Goal: Navigation & Orientation: Find specific page/section

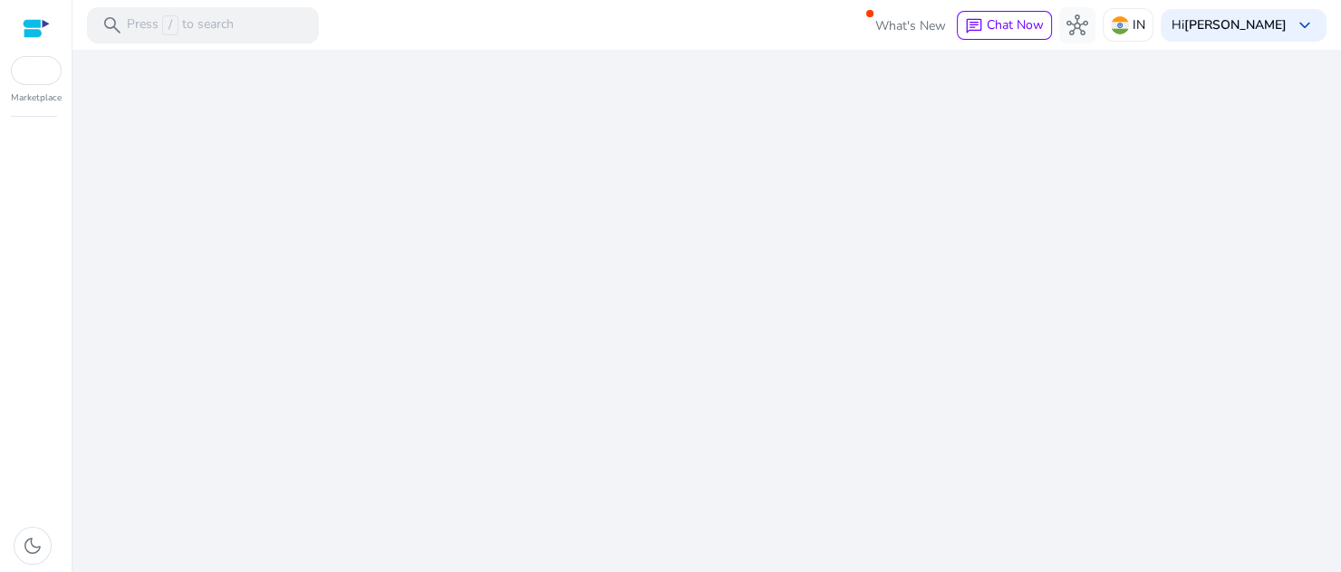
click at [646, 416] on div "We are getting things ready for you..." at bounding box center [707, 311] width 1254 height 523
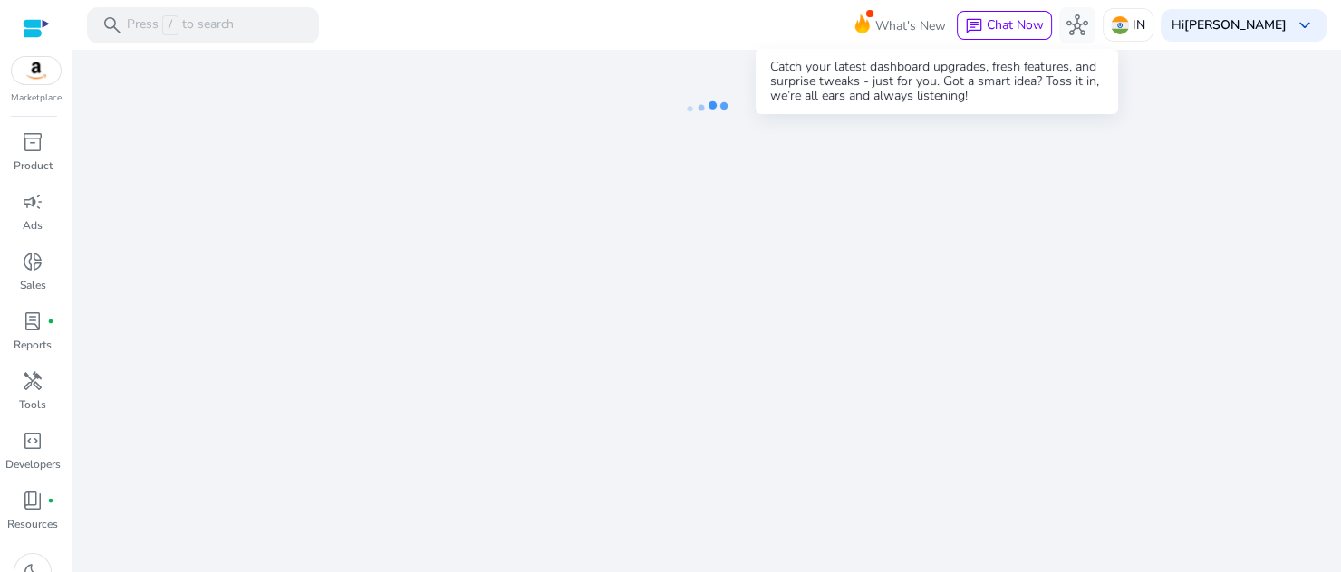
click at [870, 23] on icon at bounding box center [862, 23] width 14 height 19
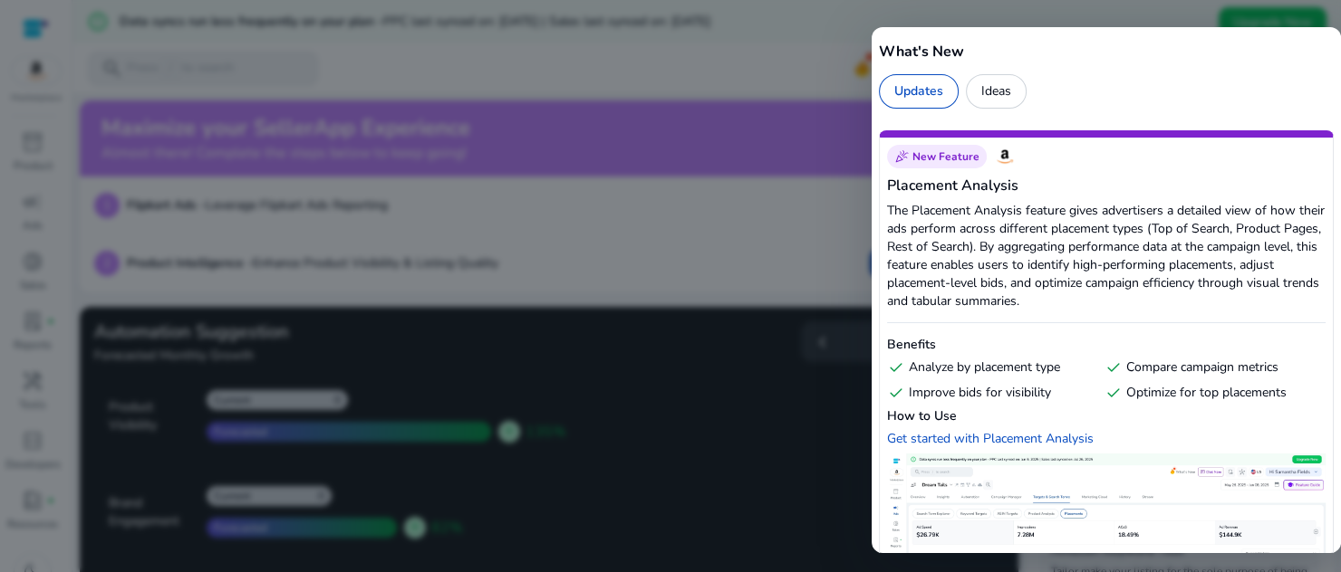
click at [991, 89] on div "Ideas" at bounding box center [996, 91] width 61 height 34
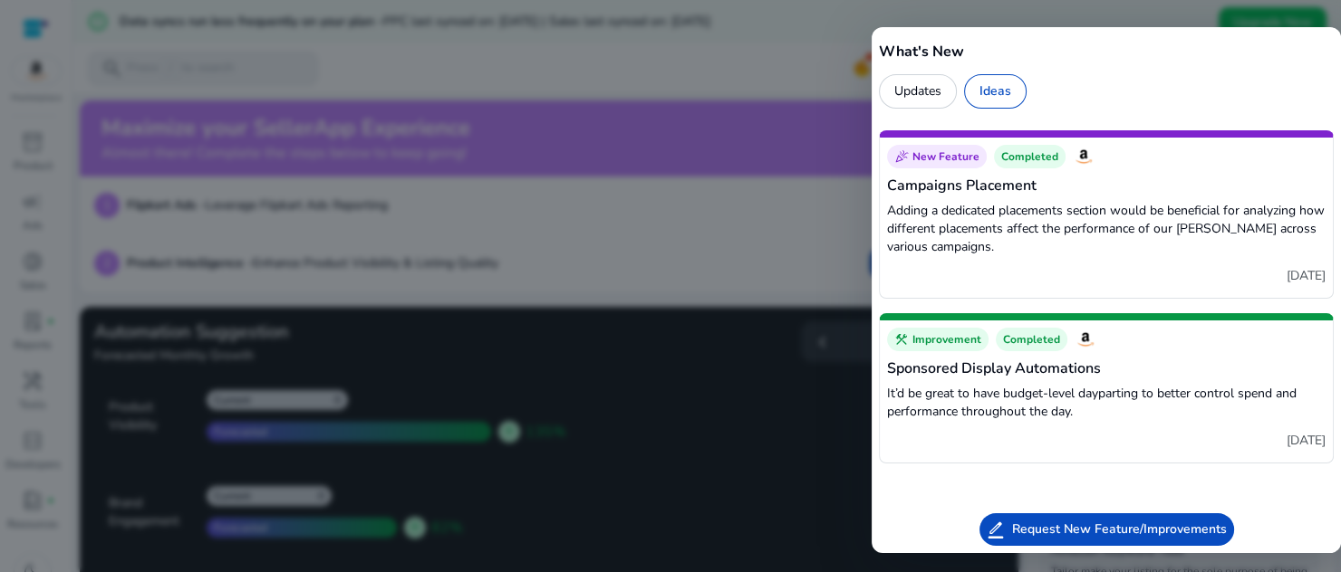
click at [772, 198] on div at bounding box center [670, 286] width 1341 height 572
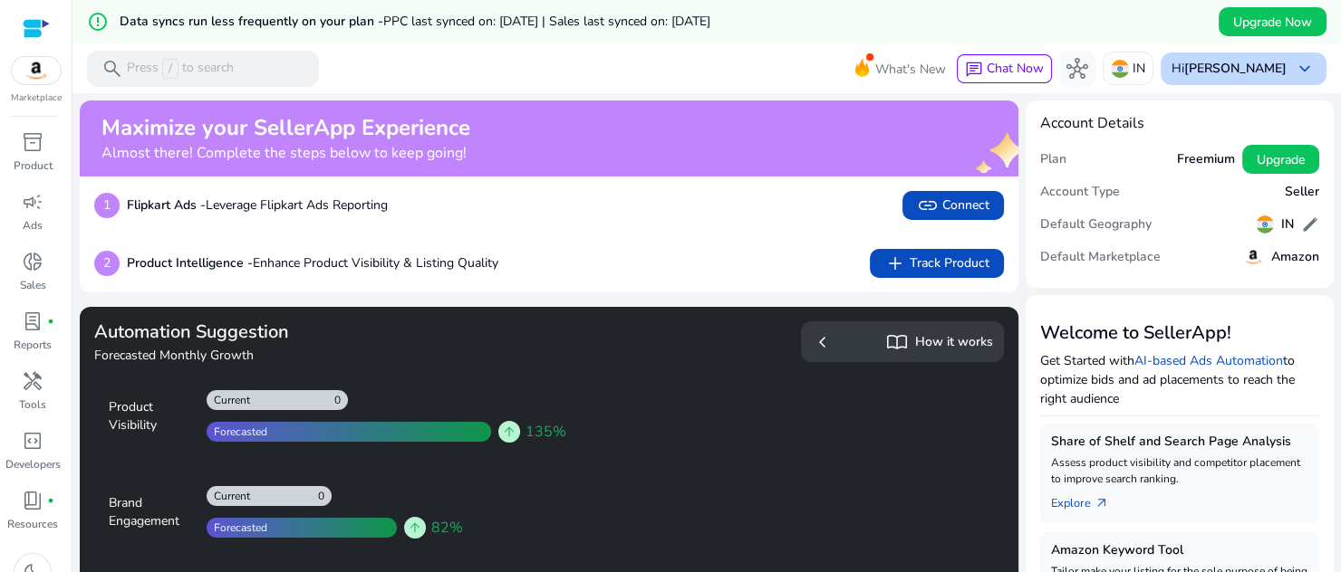
click at [1309, 58] on span "keyboard_arrow_down" at bounding box center [1305, 69] width 22 height 22
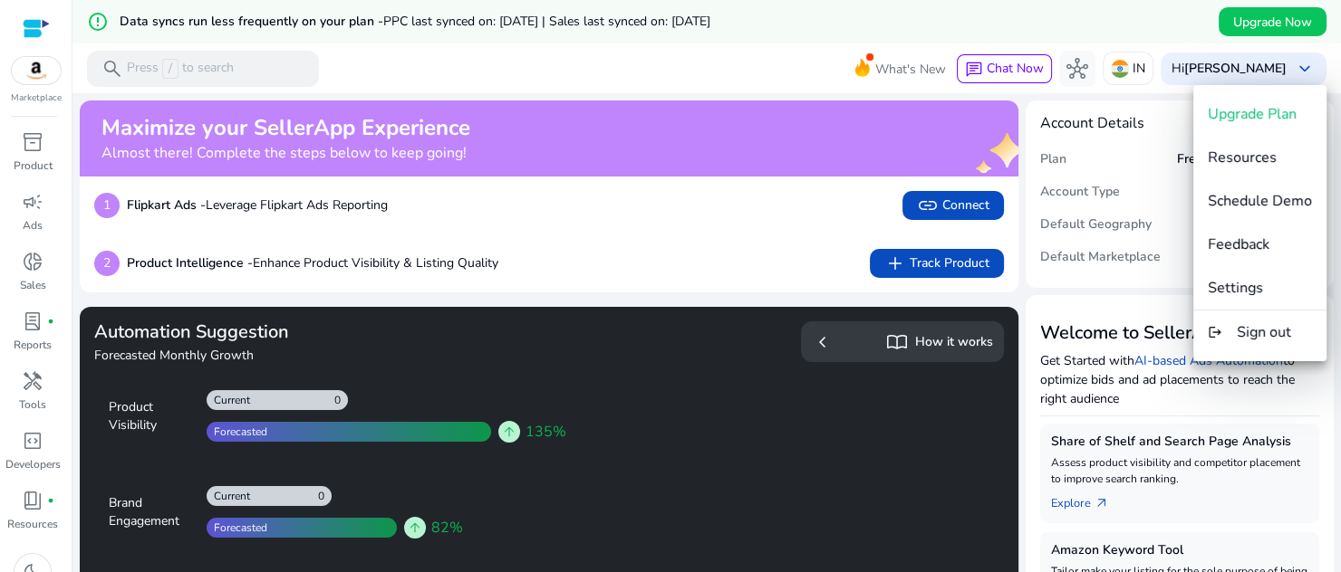
click at [777, 188] on div at bounding box center [670, 286] width 1341 height 572
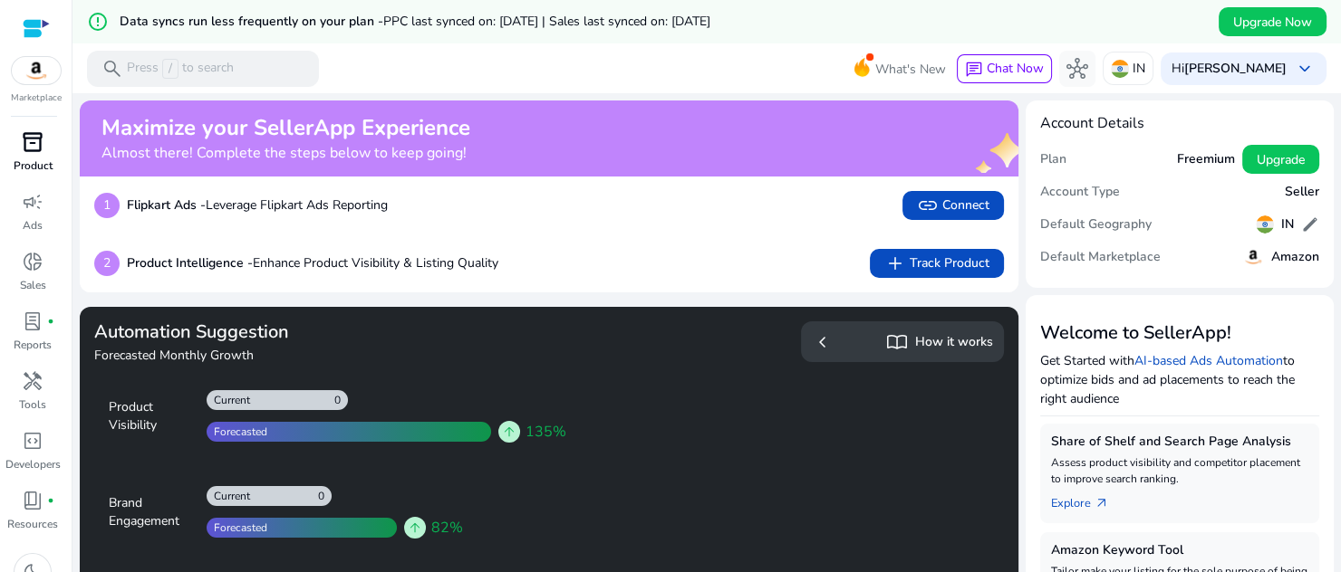
click at [40, 143] on span "inventory_2" at bounding box center [33, 142] width 22 height 22
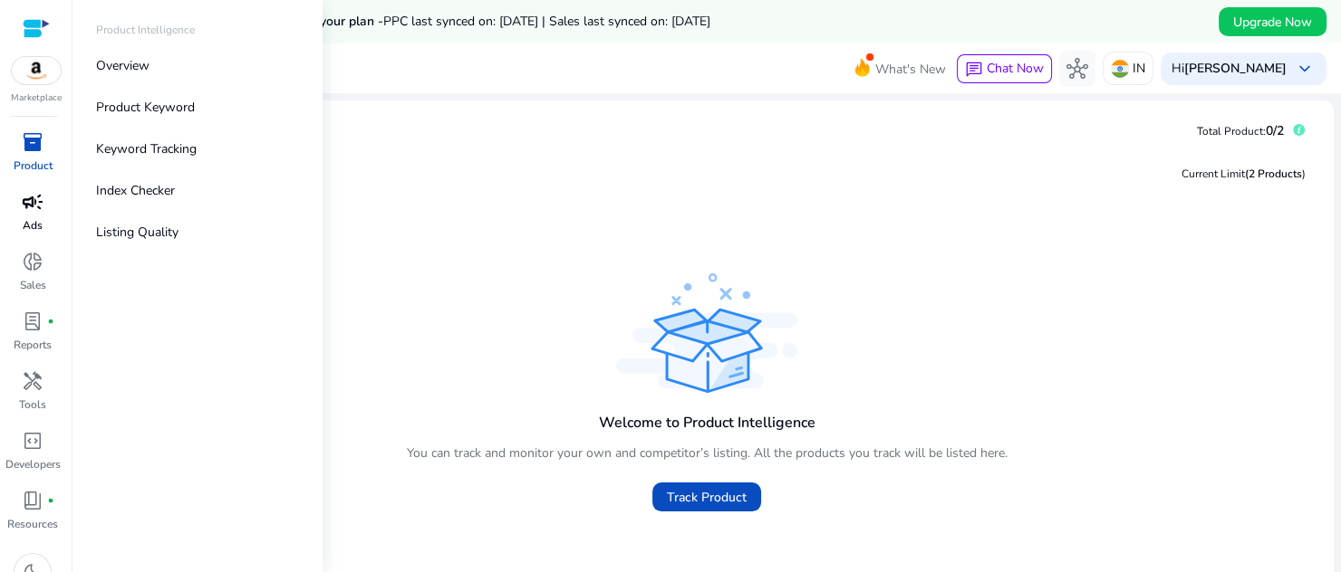
click at [36, 204] on span "campaign" at bounding box center [33, 202] width 22 height 22
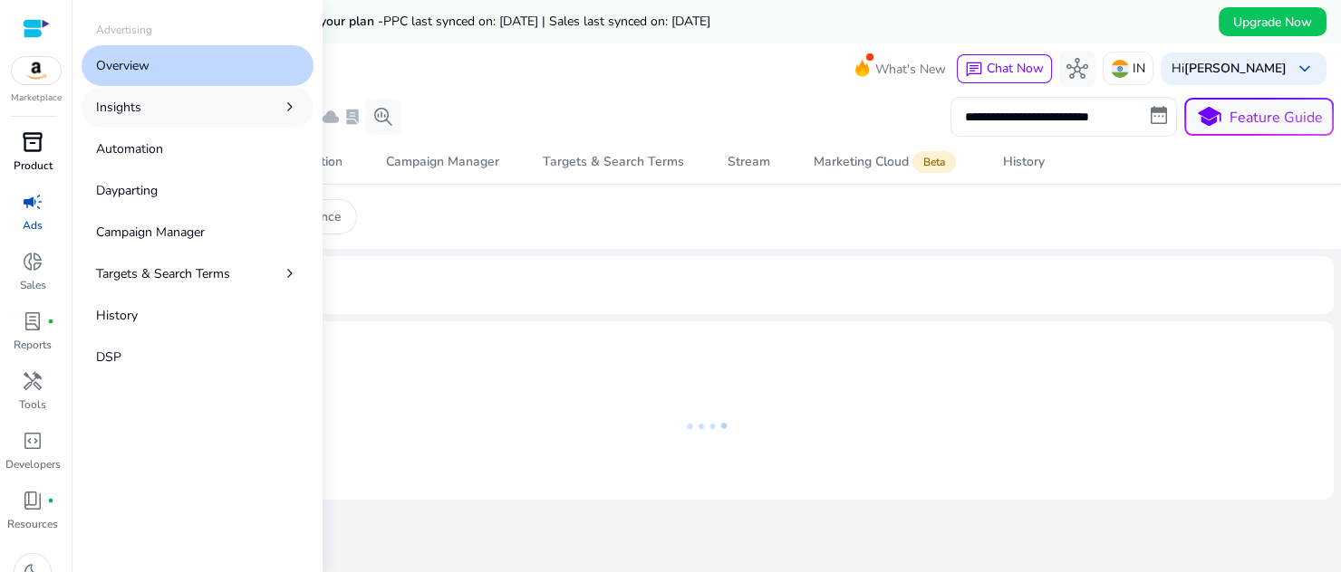
click at [205, 111] on link "Insights chevron_right" at bounding box center [198, 107] width 232 height 41
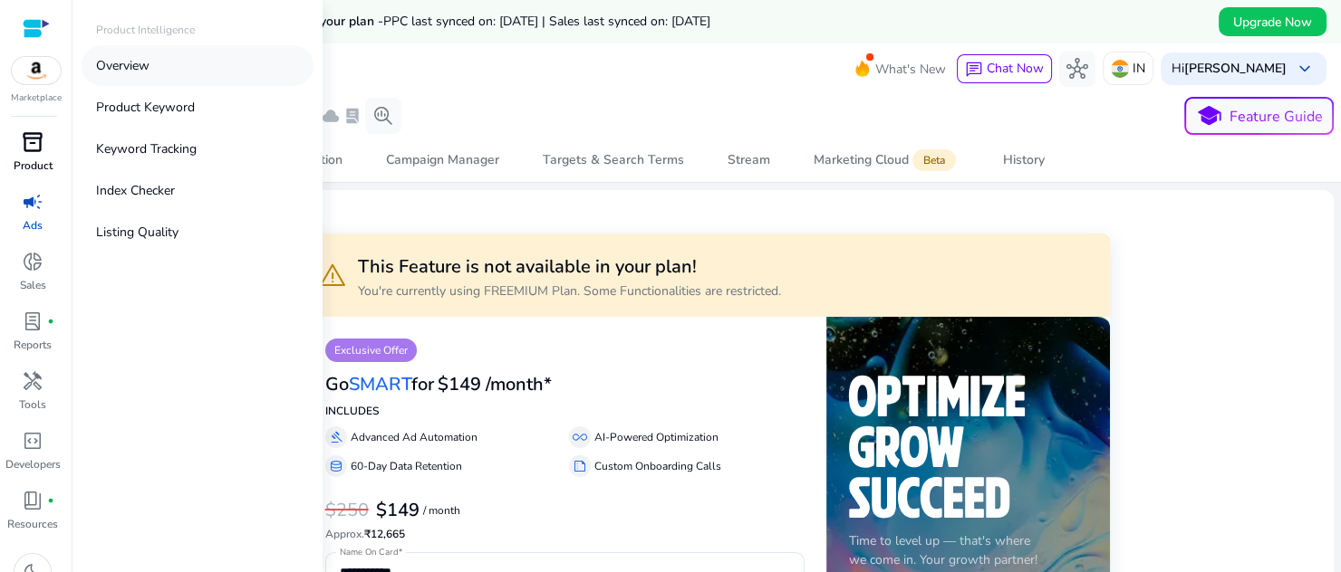
click at [163, 65] on link "Overview" at bounding box center [198, 65] width 232 height 41
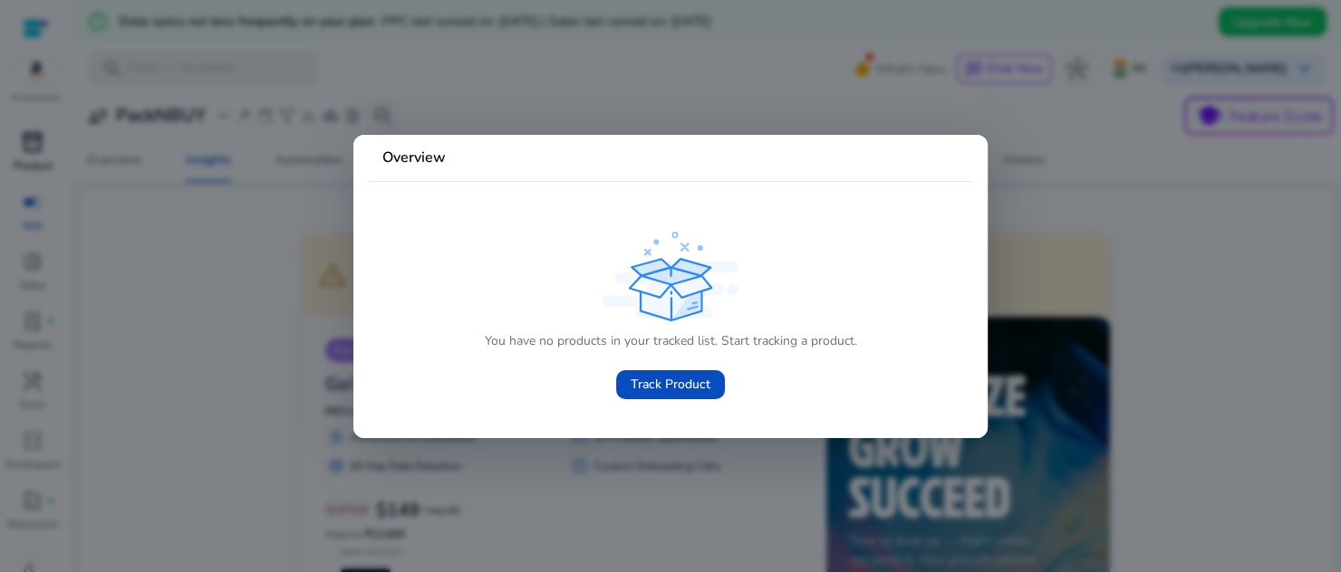
click at [461, 85] on div at bounding box center [670, 286] width 1341 height 572
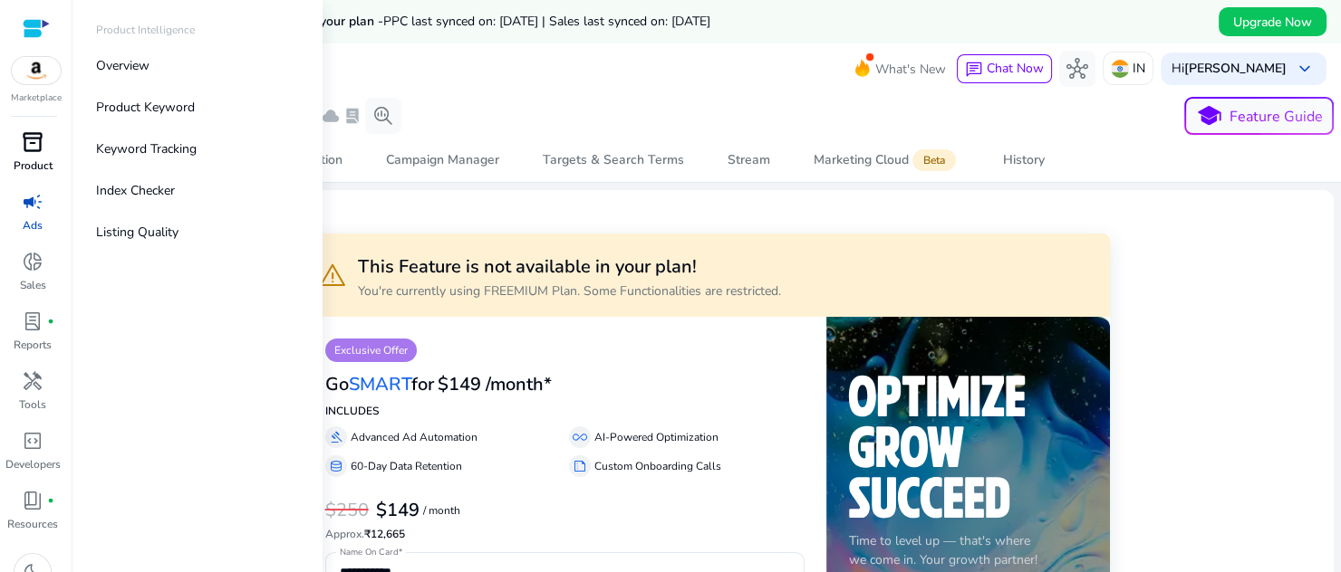
click at [36, 158] on p "Product" at bounding box center [33, 166] width 39 height 16
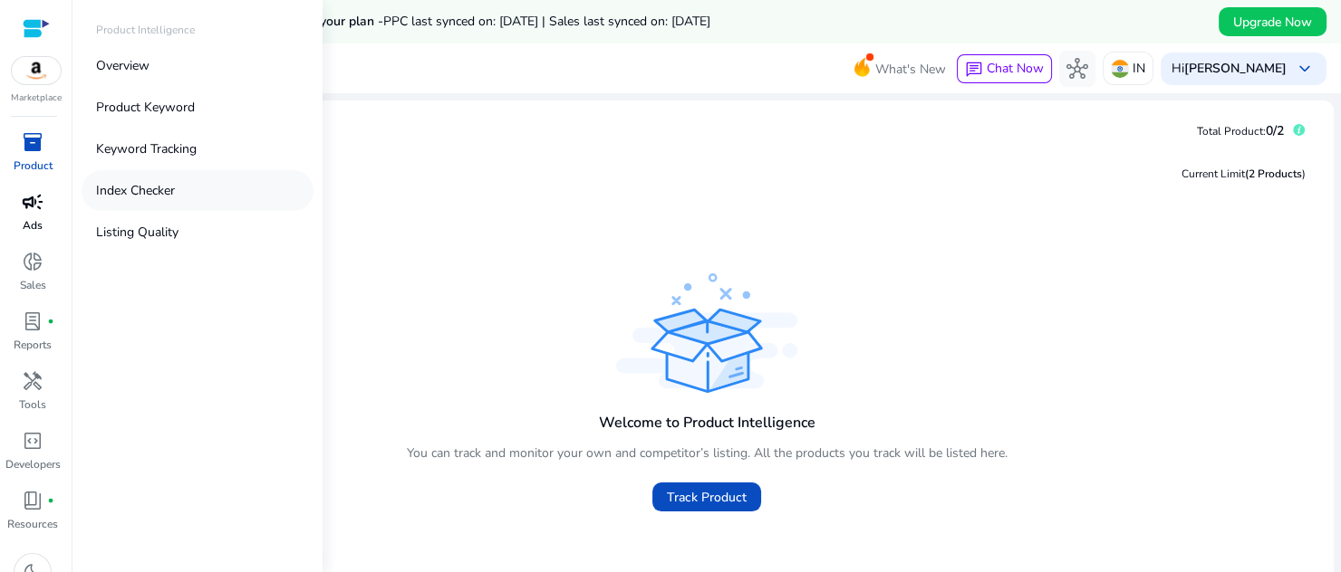
click at [160, 188] on p "Index Checker" at bounding box center [135, 190] width 79 height 19
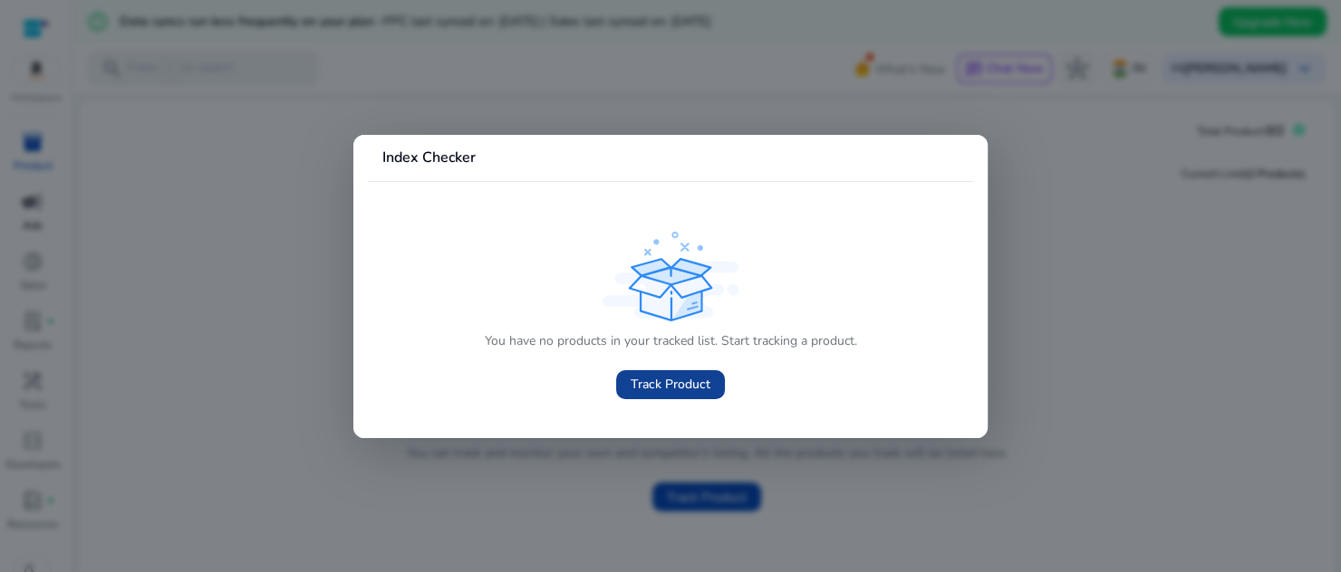
click at [687, 388] on span "Track Product" at bounding box center [670, 384] width 80 height 19
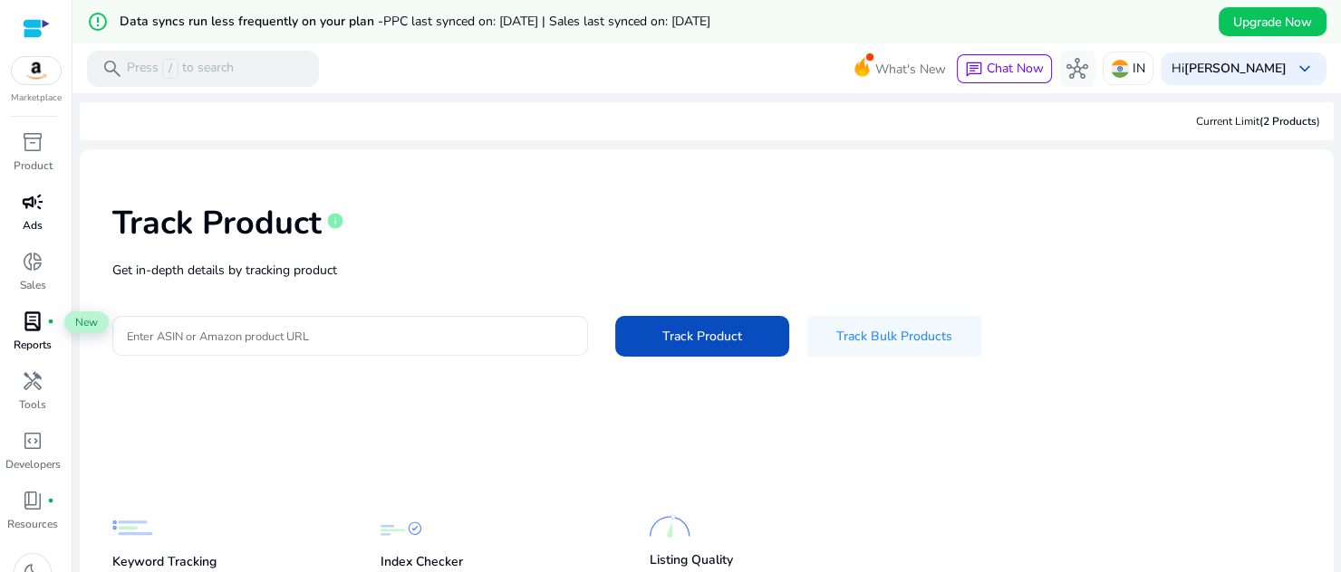
click at [35, 327] on span "lab_profile" at bounding box center [33, 322] width 22 height 22
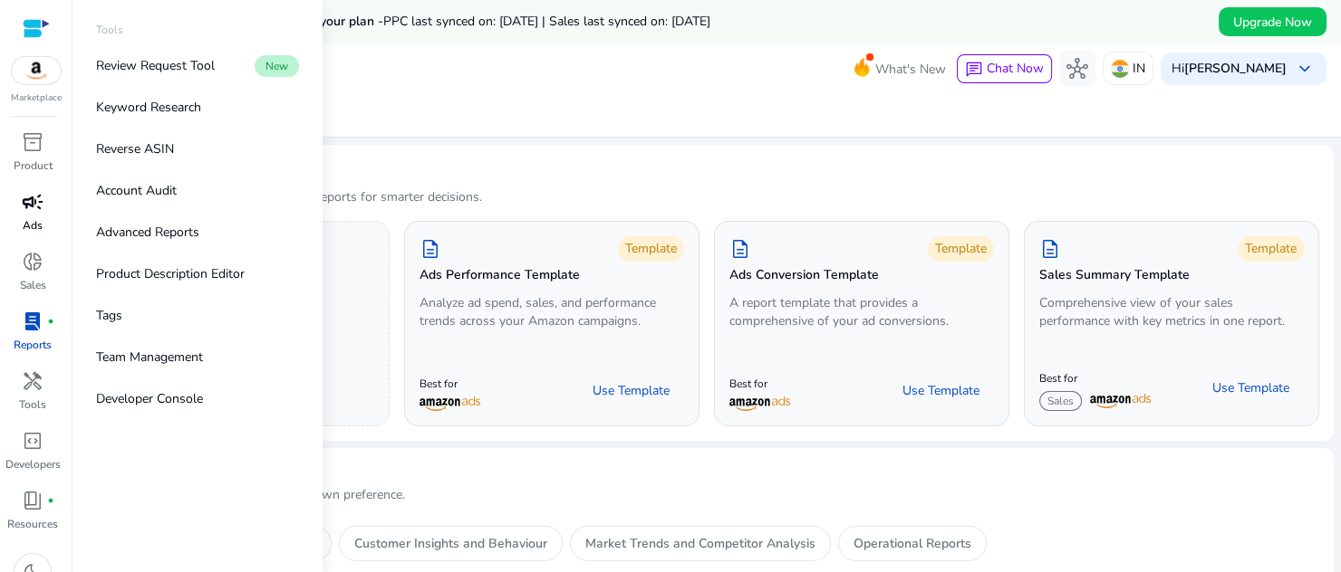
click at [47, 21] on div at bounding box center [36, 28] width 27 height 21
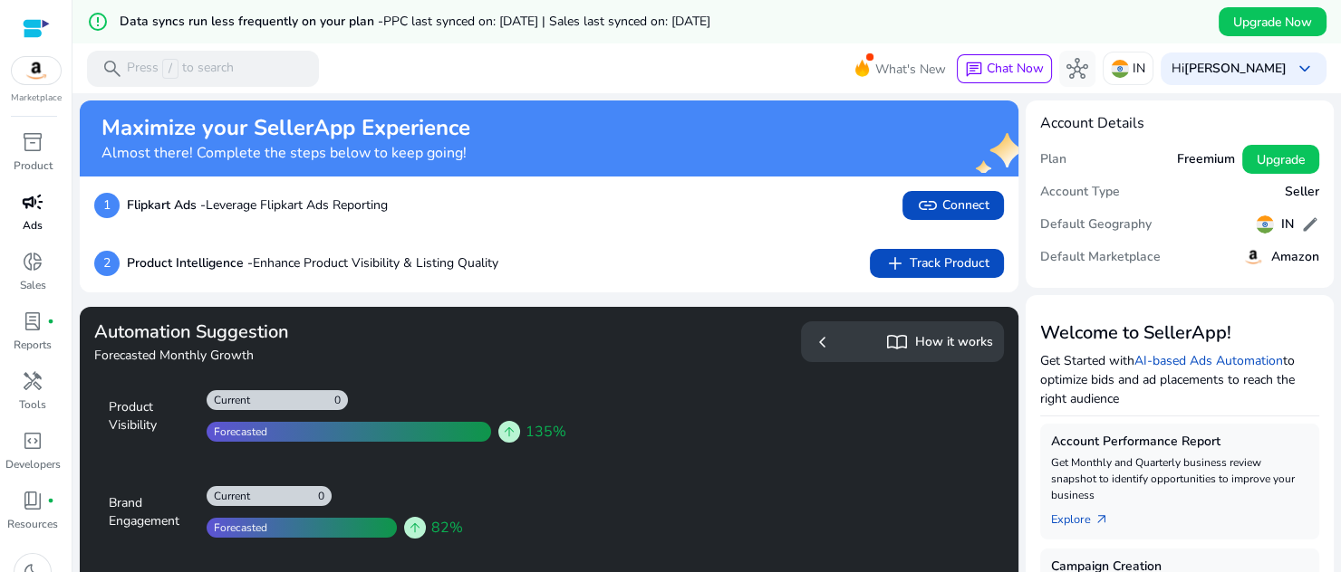
click at [950, 343] on h5 "How it works" at bounding box center [954, 342] width 78 height 15
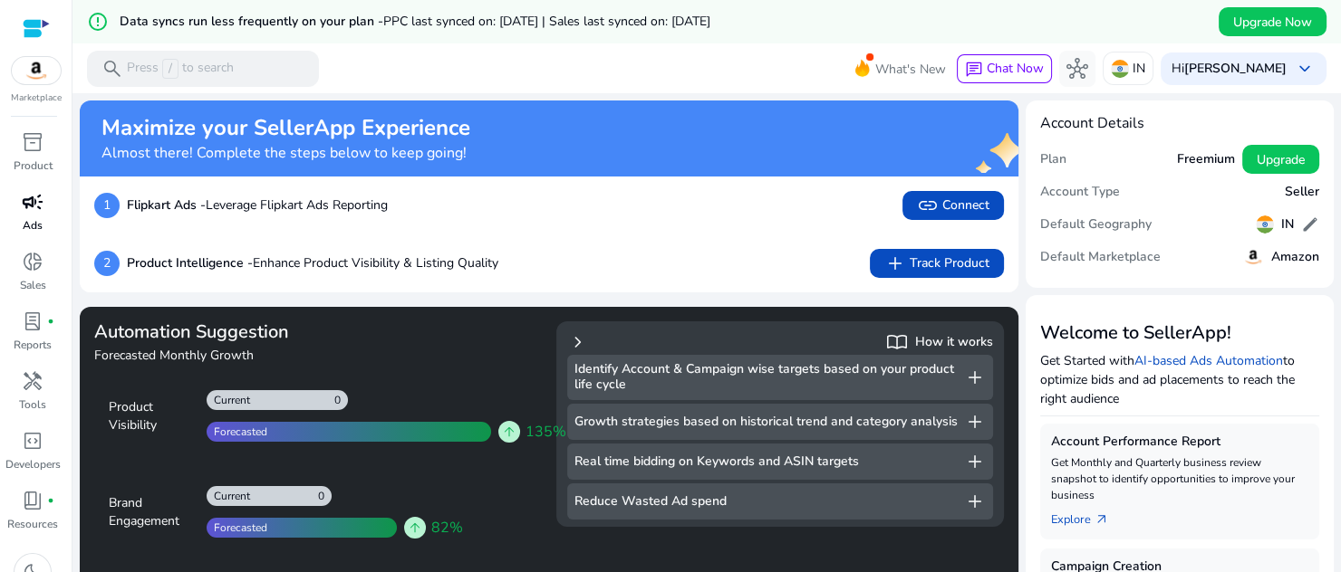
click at [969, 375] on span "add" at bounding box center [975, 378] width 22 height 22
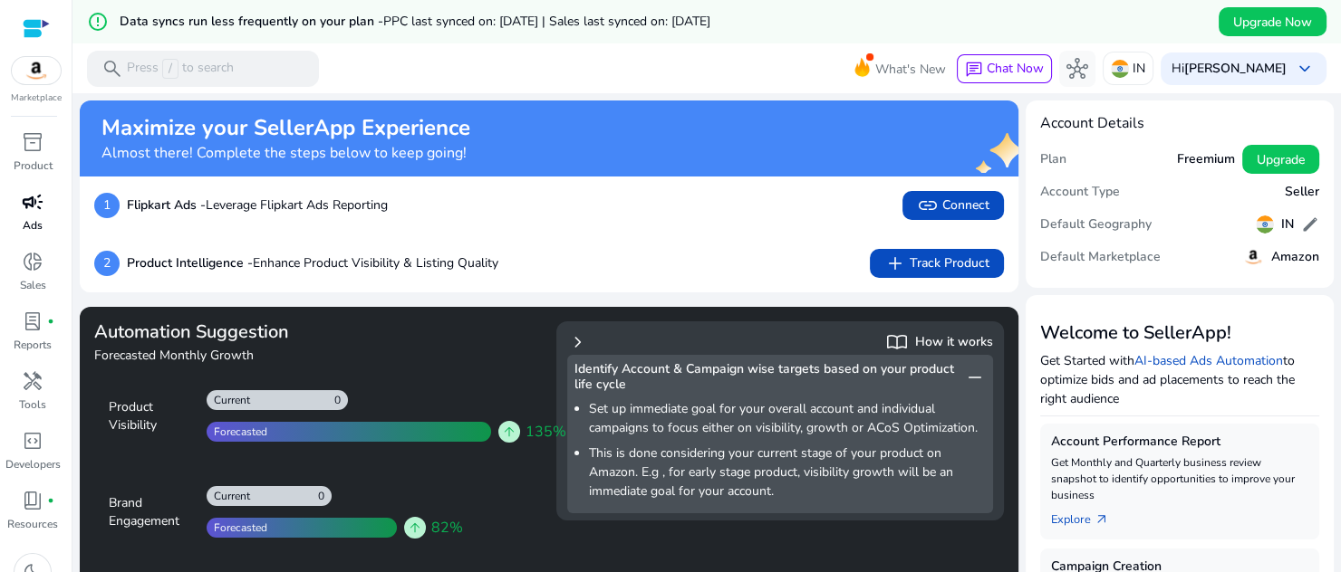
click at [976, 373] on span "remove" at bounding box center [975, 378] width 22 height 22
